Goal: Communication & Community: Answer question/provide support

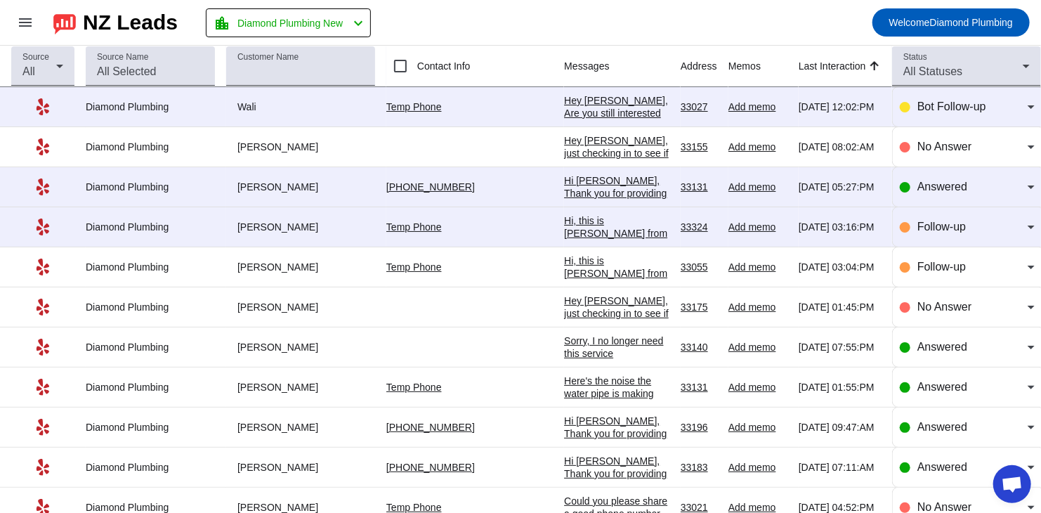
click at [572, 224] on div "Hi, this is [PERSON_NAME] from Diamond Plumbing we're following up on your rece…" at bounding box center [616, 309] width 105 height 190
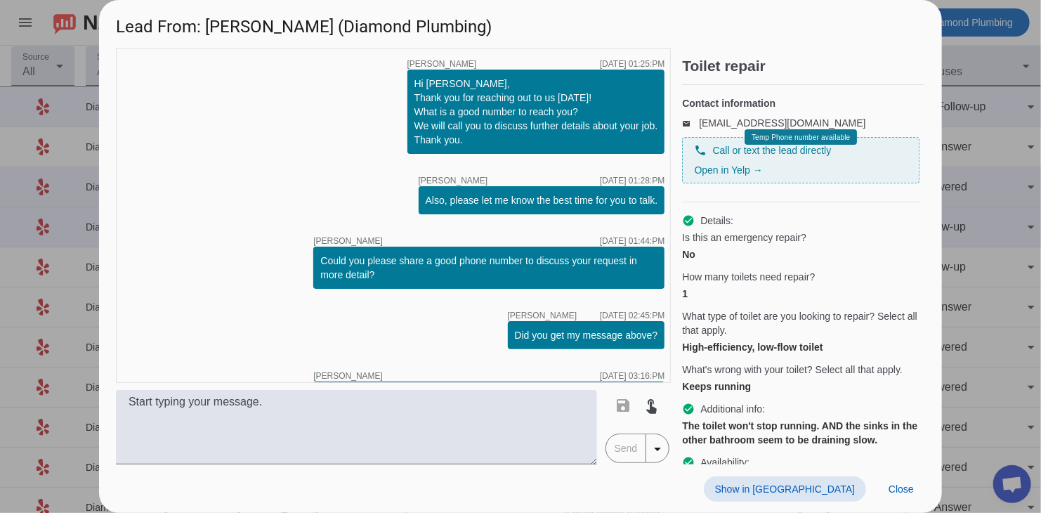
scroll to position [80, 0]
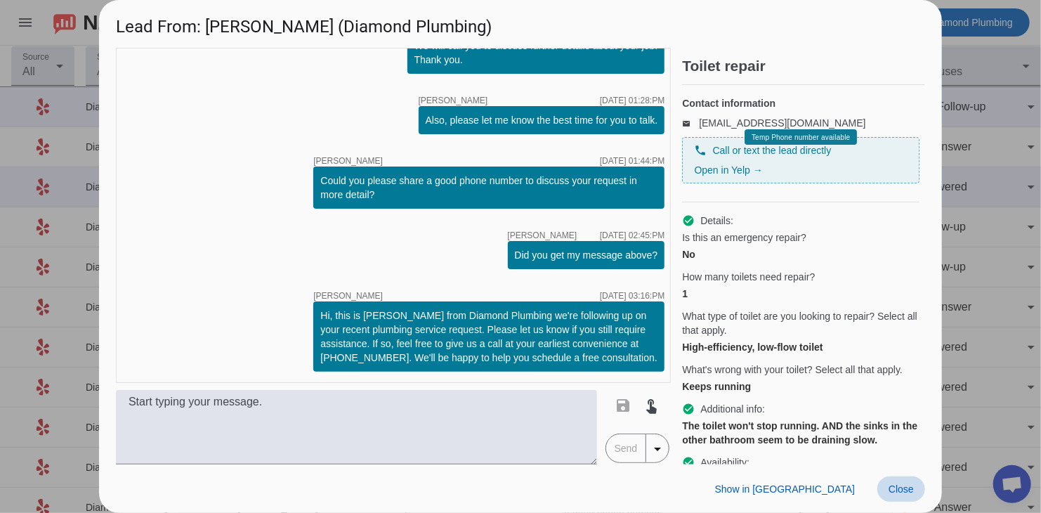
click at [756, 363] on span at bounding box center [901, 488] width 48 height 25
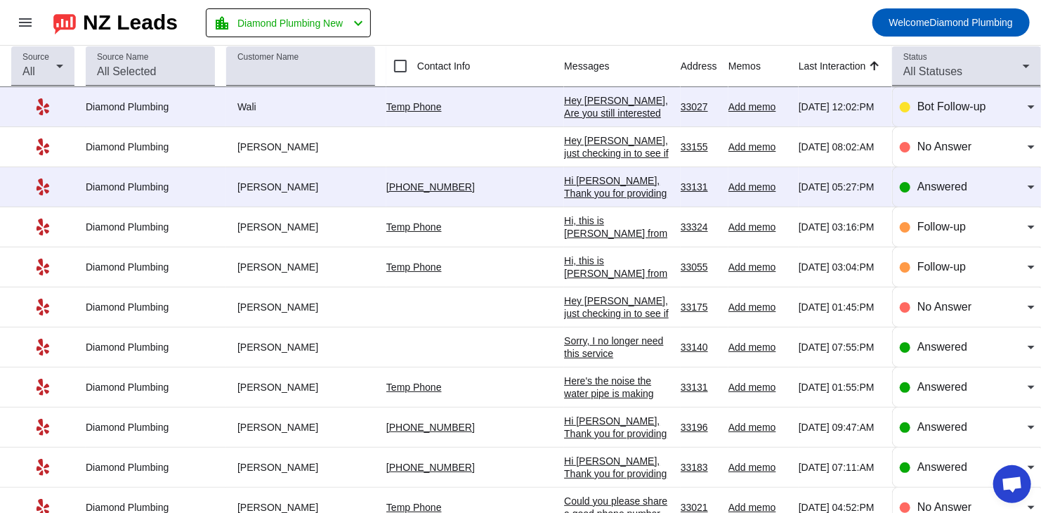
click at [568, 182] on div "Hi [PERSON_NAME], Thank you for providing your information! We'll get back to y…" at bounding box center [616, 205] width 105 height 63
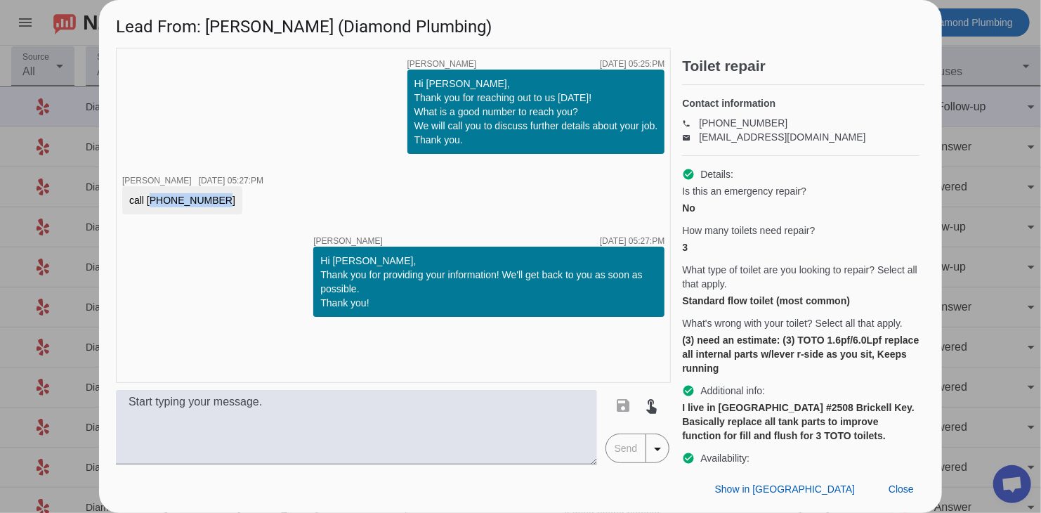
drag, startPoint x: 209, startPoint y: 203, endPoint x: 148, endPoint y: 200, distance: 61.2
click at [148, 200] on div "call 786-999-2304" at bounding box center [182, 200] width 120 height 28
copy div "786-999-2304"
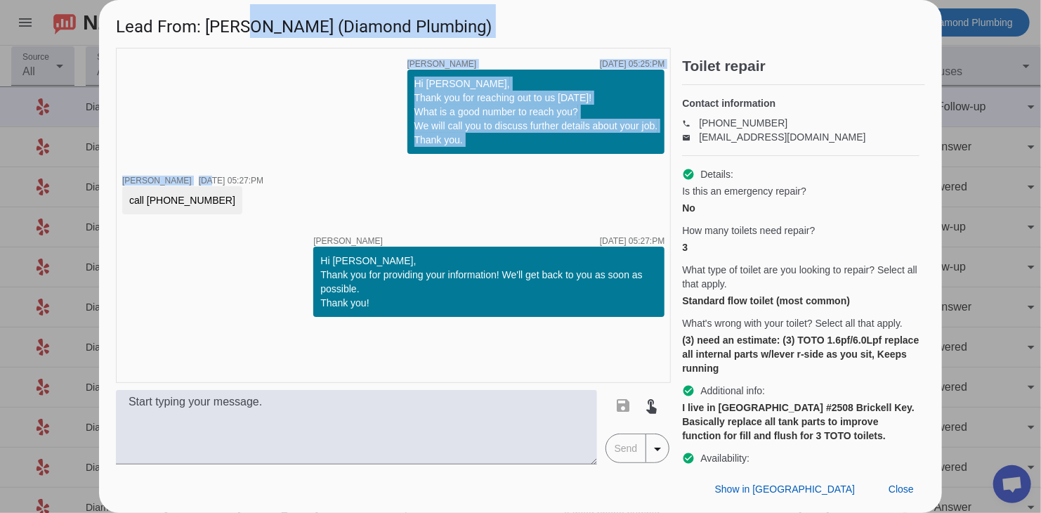
drag, startPoint x: 176, startPoint y: 76, endPoint x: 246, endPoint y: 39, distance: 79.2
click at [246, 39] on div "Lead From: George E. (Diamond Plumbing) timer close Alexis C. 9/9/2025, 05:25:P…" at bounding box center [520, 256] width 843 height 513
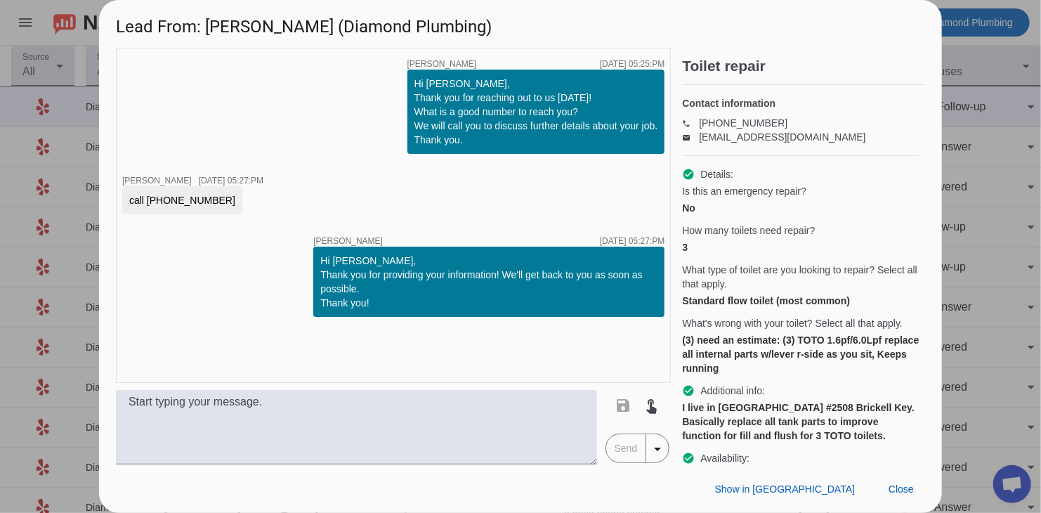
click at [281, 98] on div "timer close Alexis C. 9/9/2025, 05:25:PM Hi George, Thank you for reaching out …" at bounding box center [393, 215] width 555 height 335
drag, startPoint x: 282, startPoint y: 25, endPoint x: 210, endPoint y: 23, distance: 71.7
click at [210, 23] on h1 "Lead From: George E. (Diamond Plumbing)" at bounding box center [520, 23] width 843 height 47
copy h1 "[PERSON_NAME]"
drag, startPoint x: 717, startPoint y: 316, endPoint x: 808, endPoint y: 315, distance: 90.6
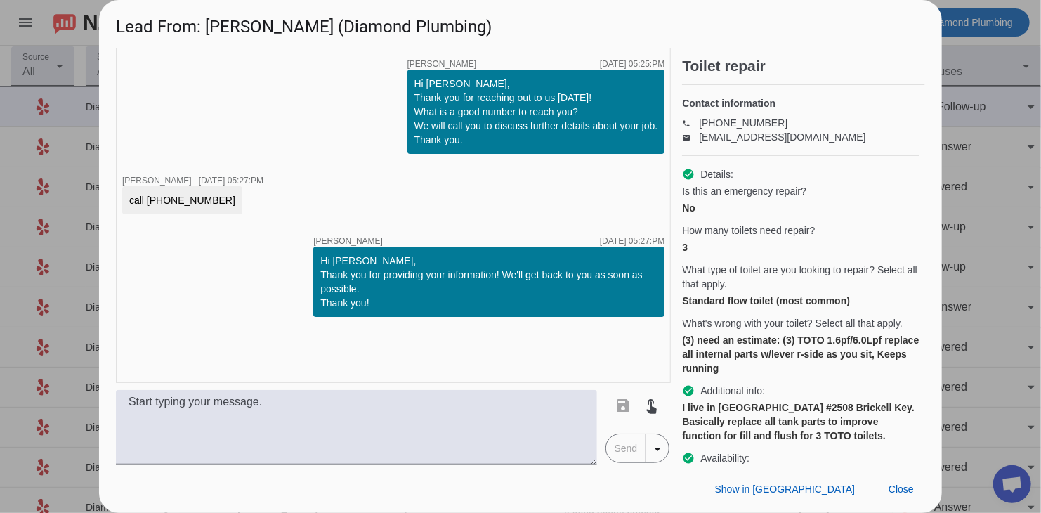
click at [756, 308] on div "Standard flow toilet (most common)" at bounding box center [800, 301] width 237 height 14
drag, startPoint x: 684, startPoint y: 353, endPoint x: 713, endPoint y: 353, distance: 28.8
click at [713, 353] on div "(3) need an estimate: (3) TOTO 1.6pf/6.0Lpf replace all internal parts w/lever …" at bounding box center [800, 354] width 237 height 42
click at [728, 359] on div "(3) need an estimate: (3) TOTO 1.6pf/6.0Lpf replace all internal parts w/lever …" at bounding box center [800, 354] width 237 height 42
drag, startPoint x: 805, startPoint y: 349, endPoint x: 836, endPoint y: 350, distance: 30.9
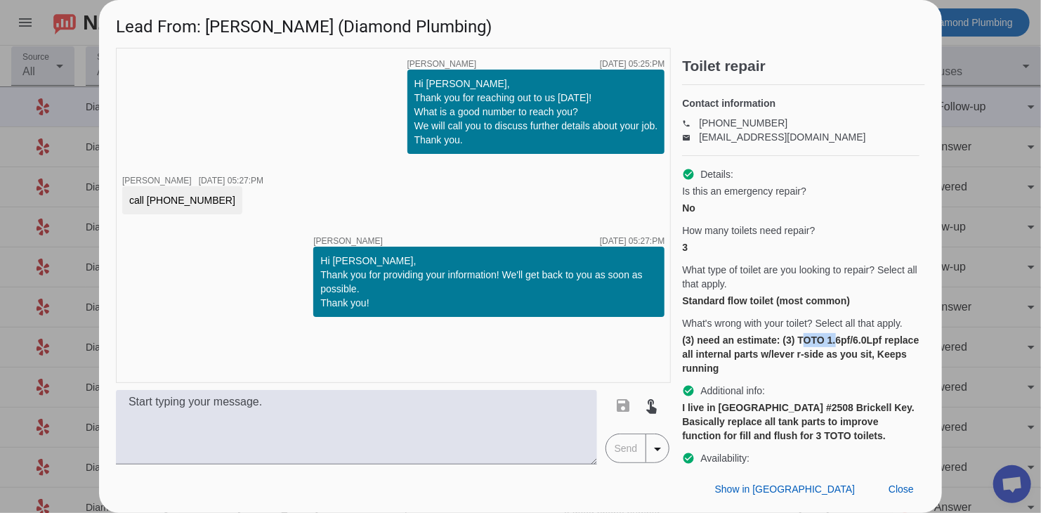
click at [756, 350] on div "(3) need an estimate: (3) TOTO 1.6pf/6.0Lpf replace all internal parts w/lever …" at bounding box center [800, 354] width 237 height 42
click at [756, 363] on div "check_circle Additional info:" at bounding box center [800, 391] width 237 height 14
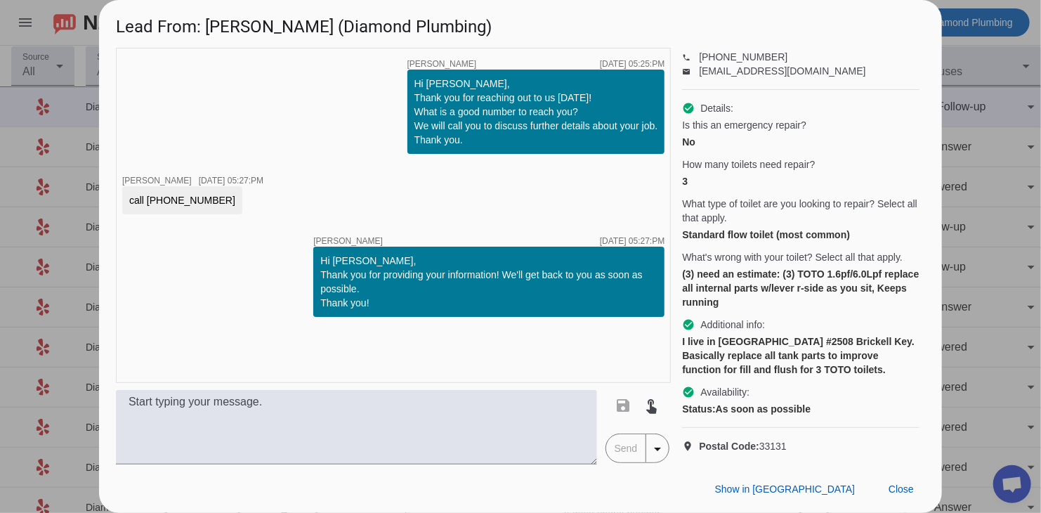
scroll to position [90, 0]
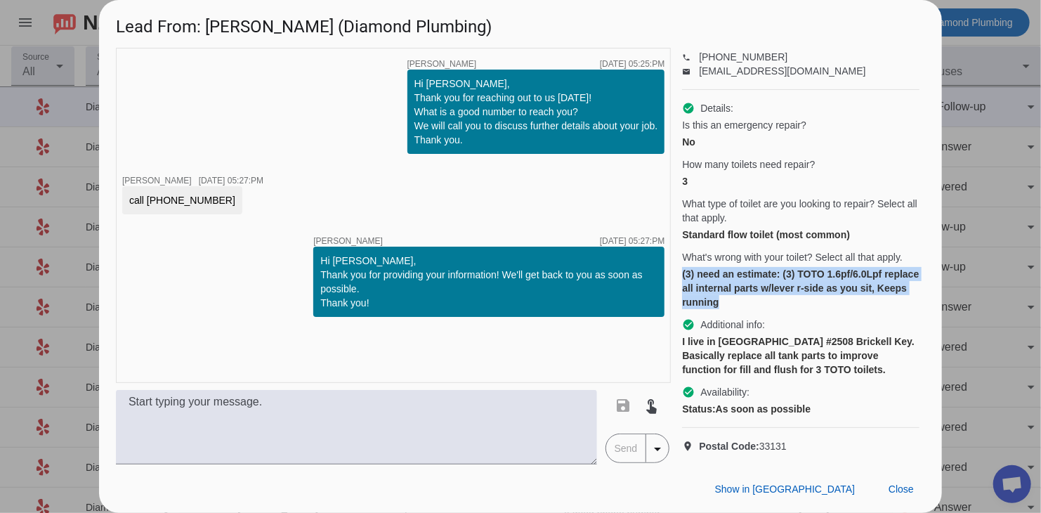
drag, startPoint x: 680, startPoint y: 261, endPoint x: 786, endPoint y: 293, distance: 110.9
click at [756, 293] on div "timer close Alexis C. 9/9/2025, 05:25:PM Hi George, Thank you for reaching out …" at bounding box center [520, 256] width 809 height 417
copy div "(3) need an estimate: (3) TOTO 1.6pf/6.0Lpf replace all internal parts w/lever …"
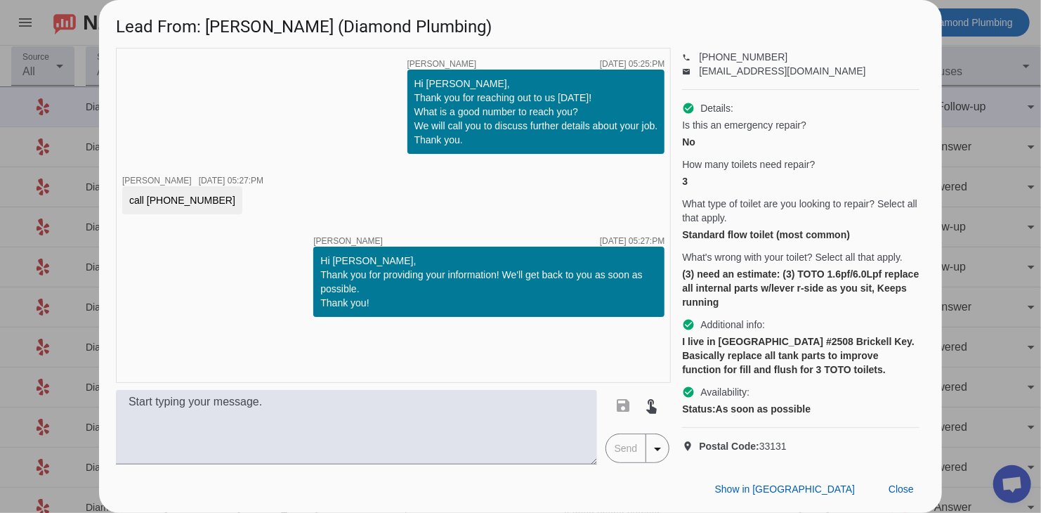
click at [756, 318] on div "check_circle Additional info:" at bounding box center [800, 324] width 237 height 14
click at [756, 363] on span at bounding box center [901, 488] width 48 height 25
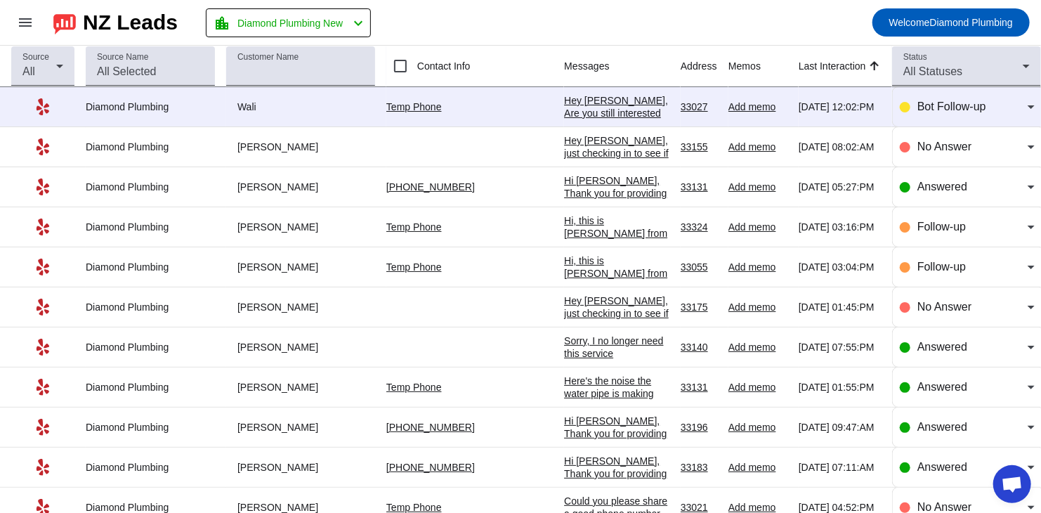
click at [564, 106] on div "Hey [PERSON_NAME], Are you still interested in getting an estimate? Is there a …" at bounding box center [616, 132] width 105 height 76
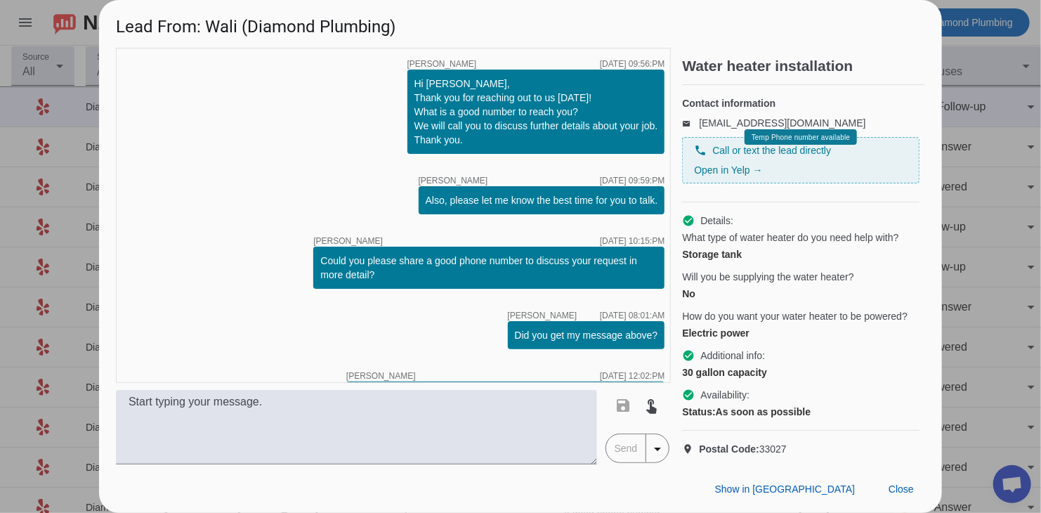
scroll to position [66, 0]
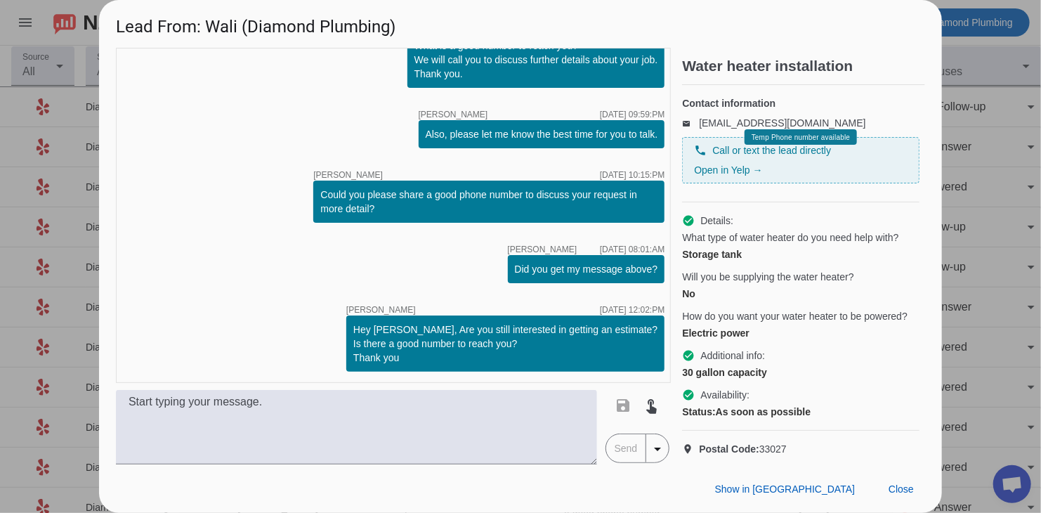
click at [241, 254] on div "timer close Alexis C. 9/9/2025, 09:56:PM Hi Wali, Thank you for reaching out to…" at bounding box center [393, 215] width 555 height 335
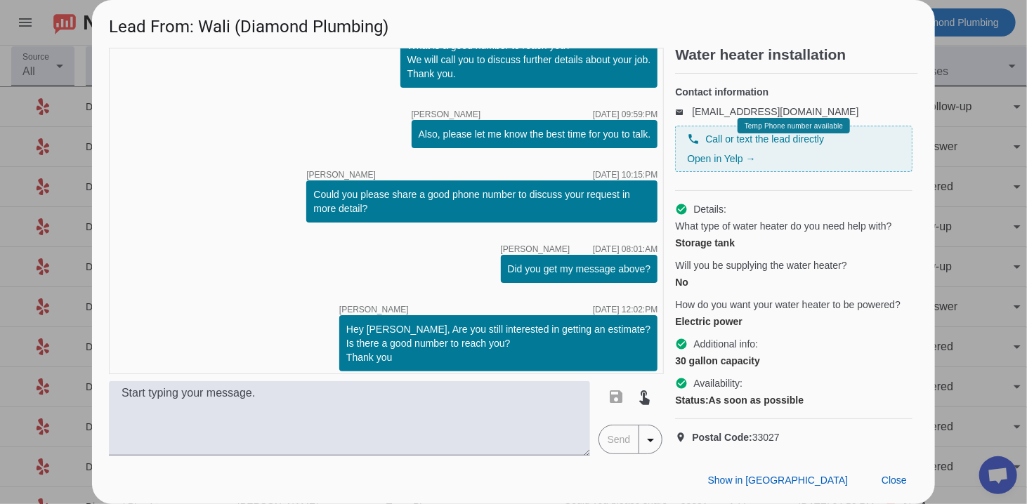
scroll to position [75, 0]
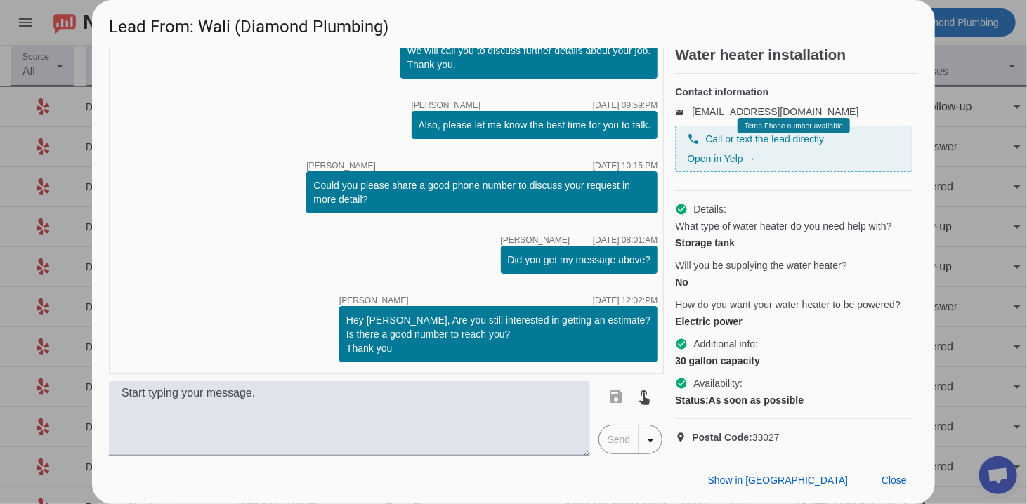
click at [610, 214] on div "timer close Alexis C. 9/9/2025, 09:56:PM Hi Wali, Thank you for reaching out to…" at bounding box center [386, 211] width 555 height 327
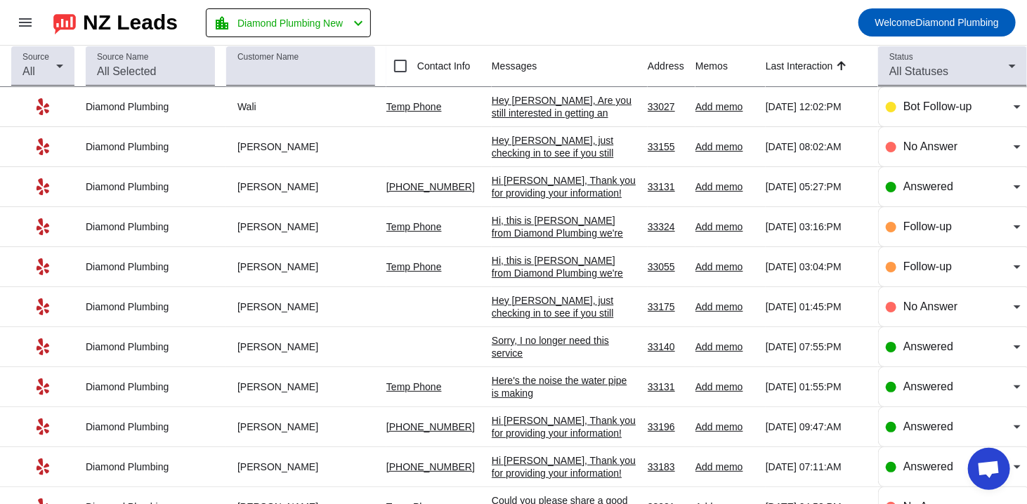
click at [511, 111] on div "Hey [PERSON_NAME], Are you still interested in getting an estimate? Is there a …" at bounding box center [564, 119] width 145 height 51
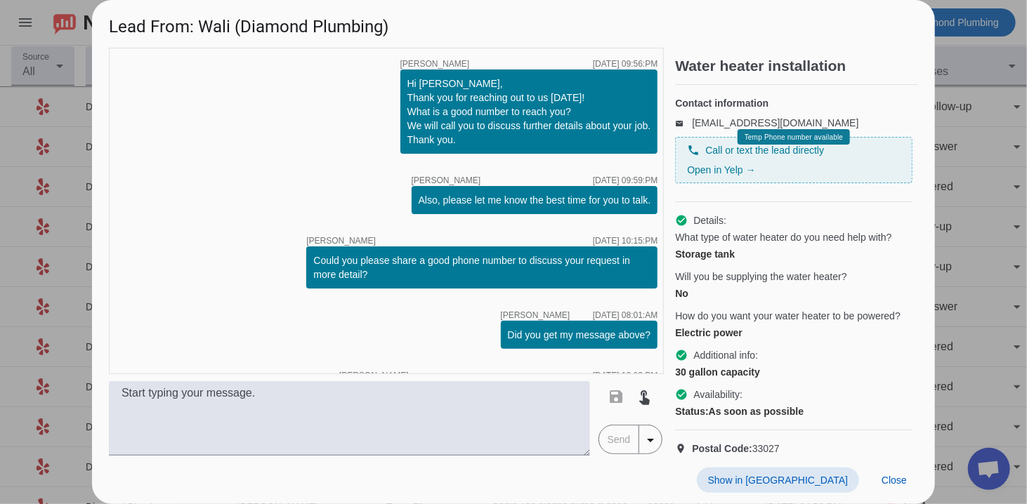
scroll to position [75, 0]
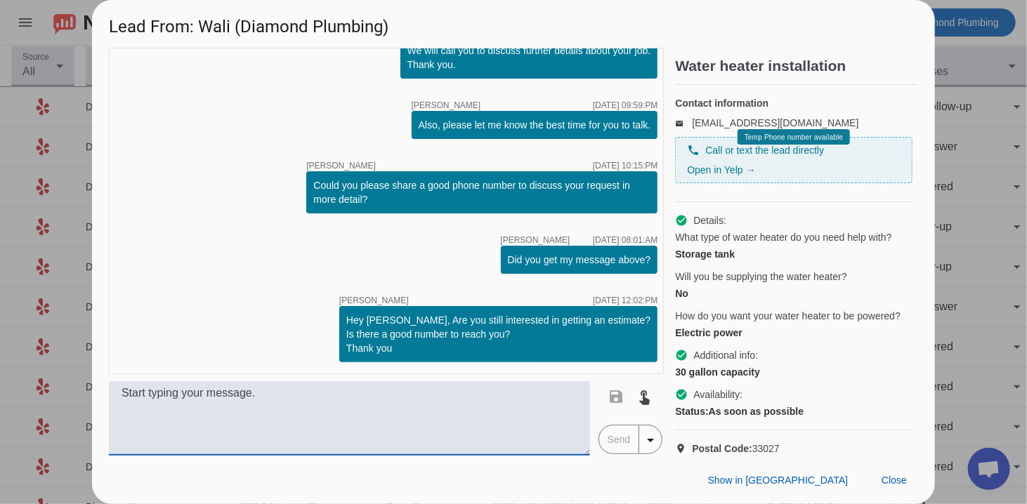
click at [353, 421] on textarea at bounding box center [349, 418] width 481 height 74
paste textarea "Hi, this is [PERSON_NAME] from Diamond Plumbing we’re following up on your rece…"
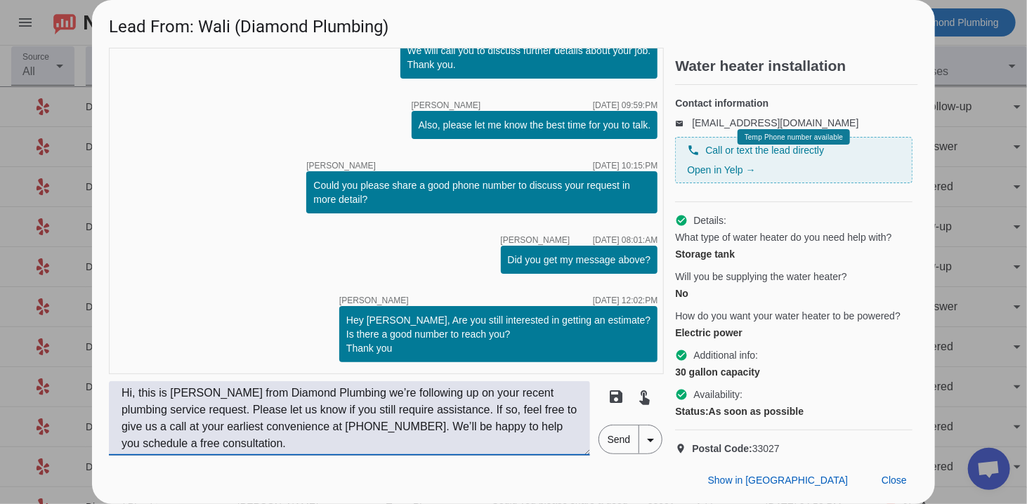
type textarea "Hi, this is [PERSON_NAME] from Diamond Plumbing we’re following up on your rece…"
click at [633, 450] on span "Send" at bounding box center [619, 440] width 40 height 28
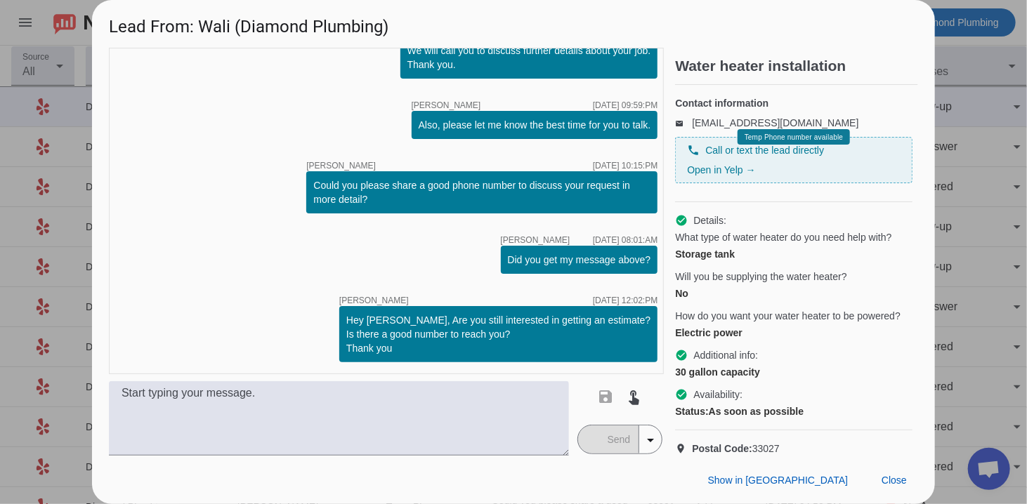
scroll to position [177, 0]
